Goal: Task Accomplishment & Management: Use online tool/utility

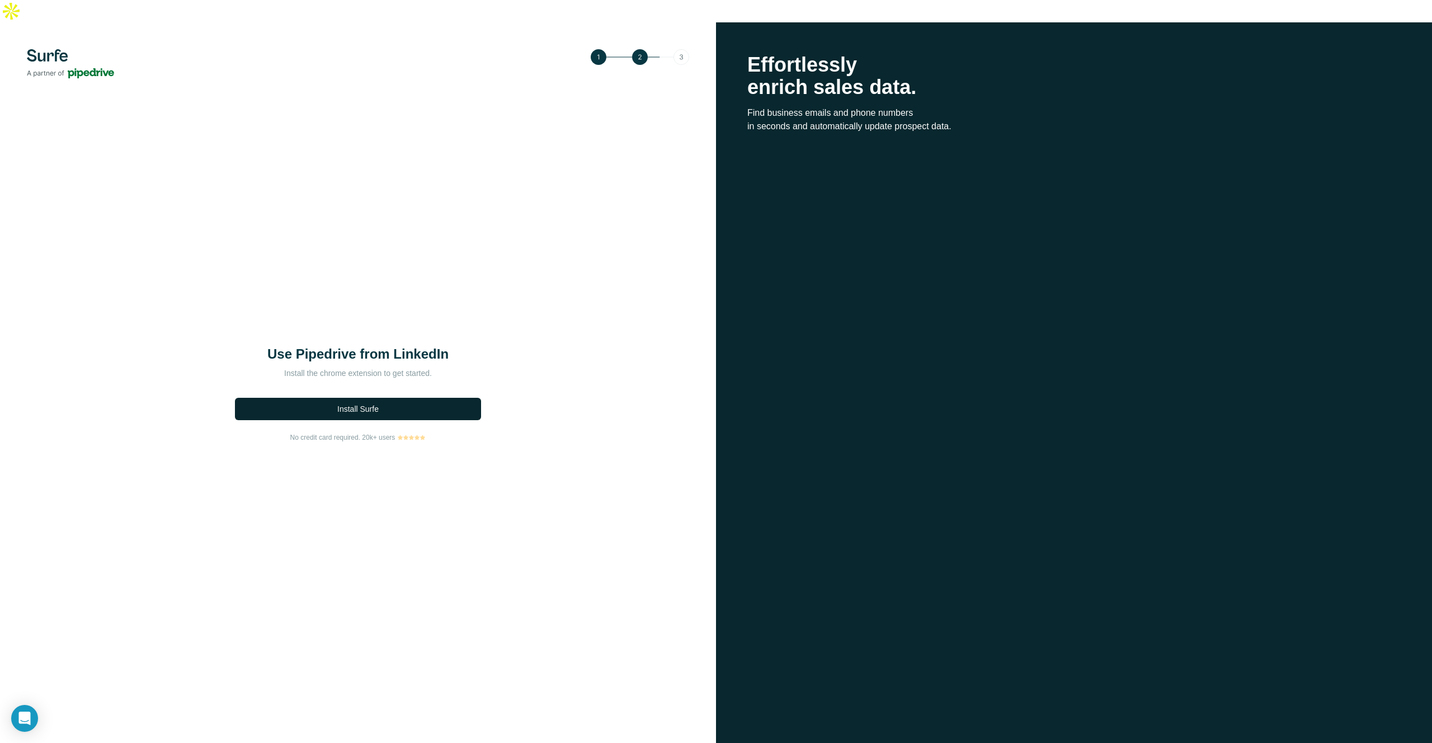
click at [356, 403] on span "Install Surfe" at bounding box center [357, 408] width 41 height 11
